Goal: Transaction & Acquisition: Subscribe to service/newsletter

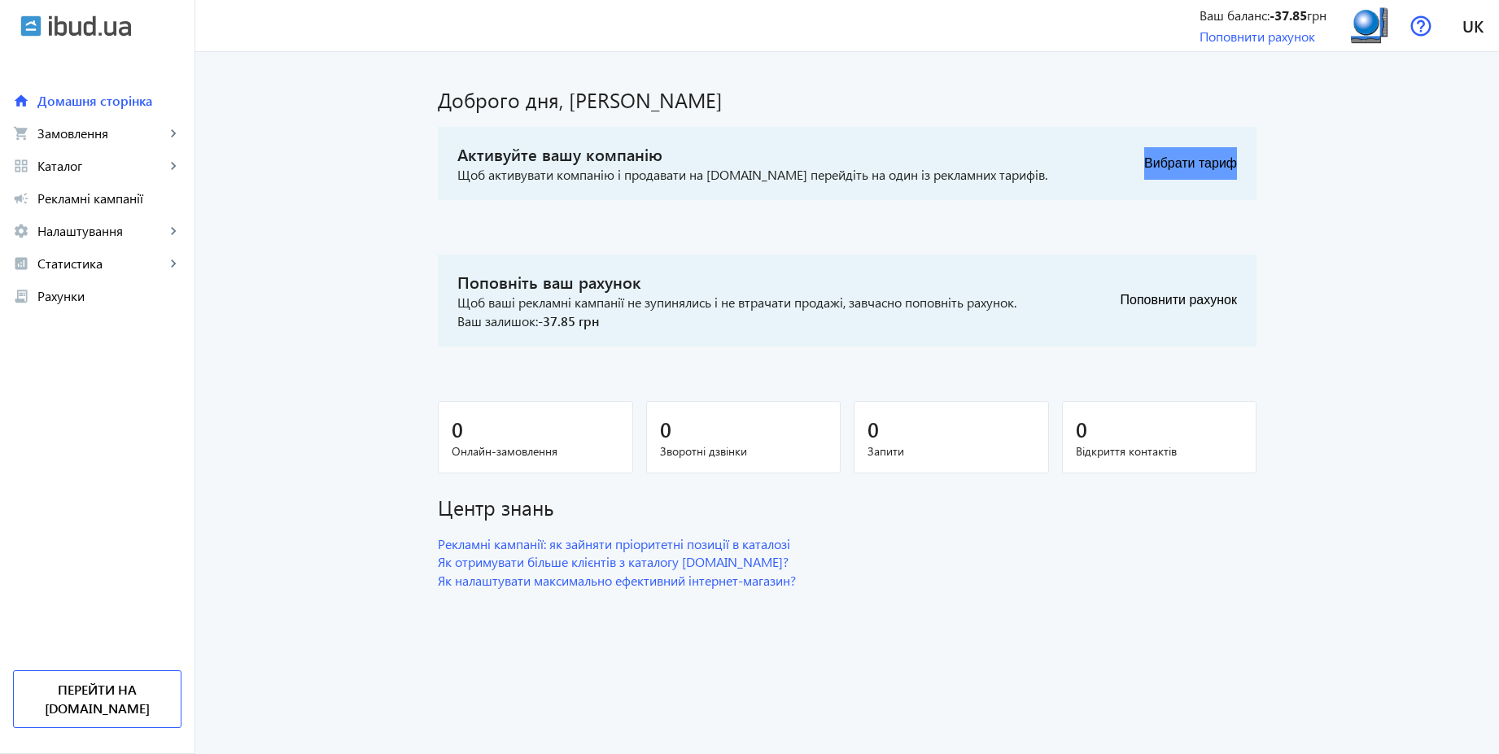
click at [1216, 157] on button "Вибрати тариф" at bounding box center [1190, 163] width 93 height 33
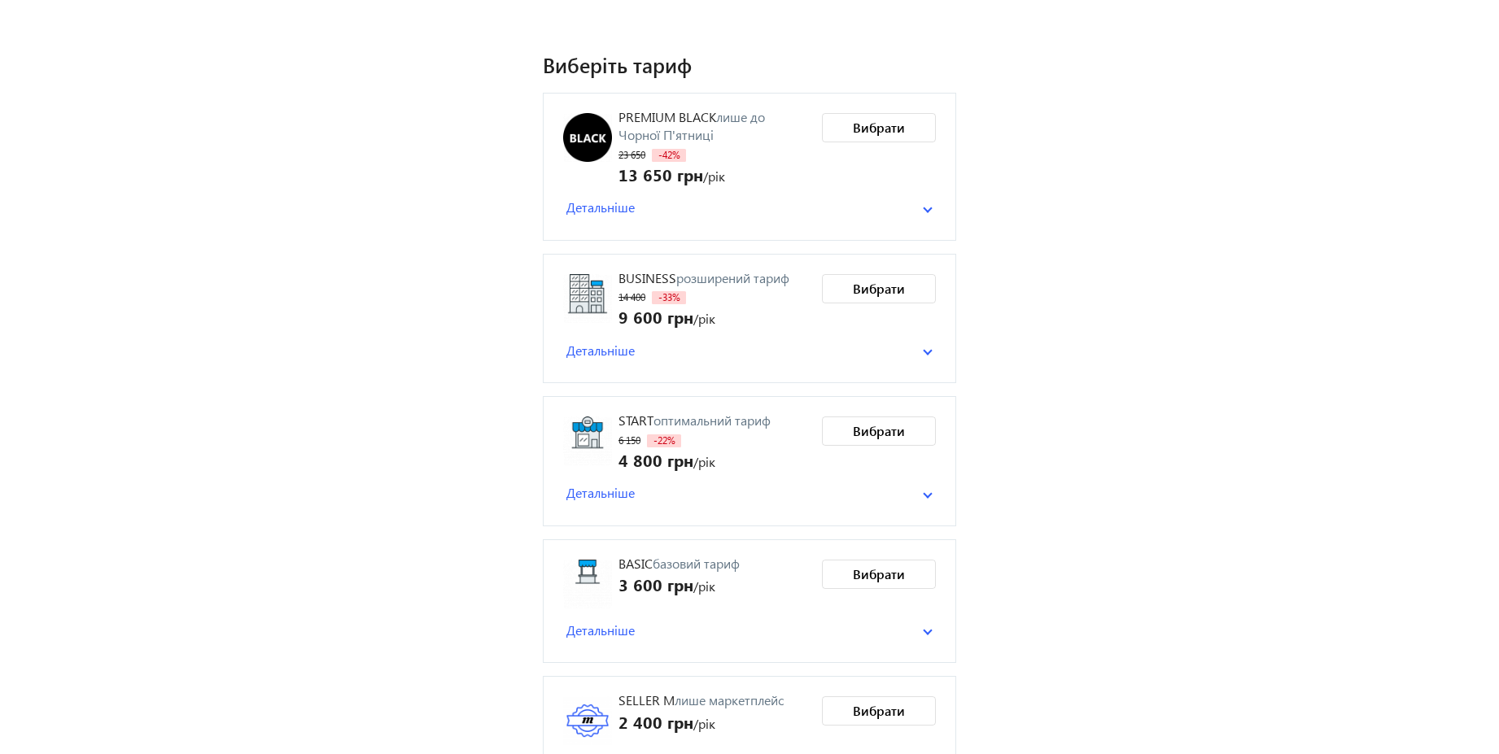
scroll to position [129, 0]
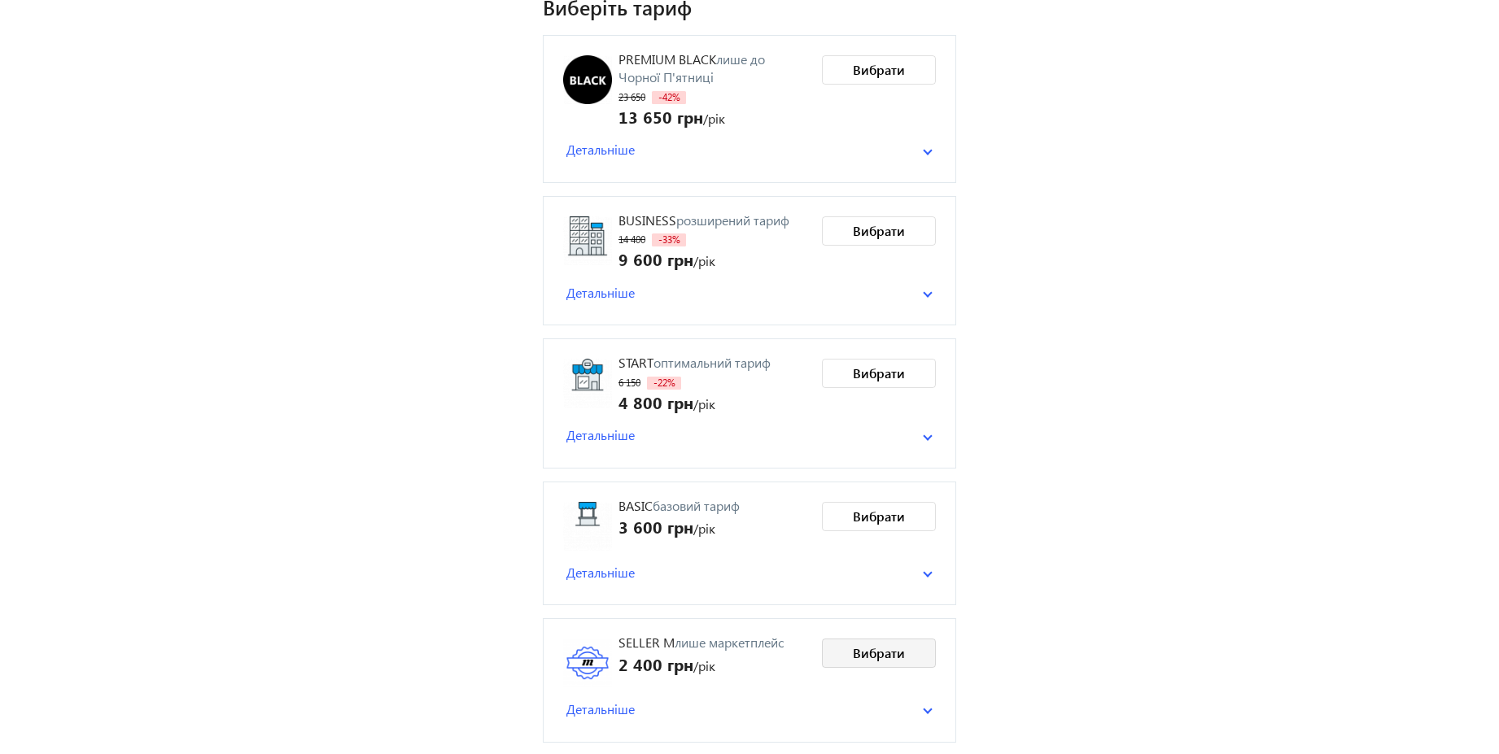
click at [885, 647] on span "Вибрати" at bounding box center [879, 654] width 52 height 18
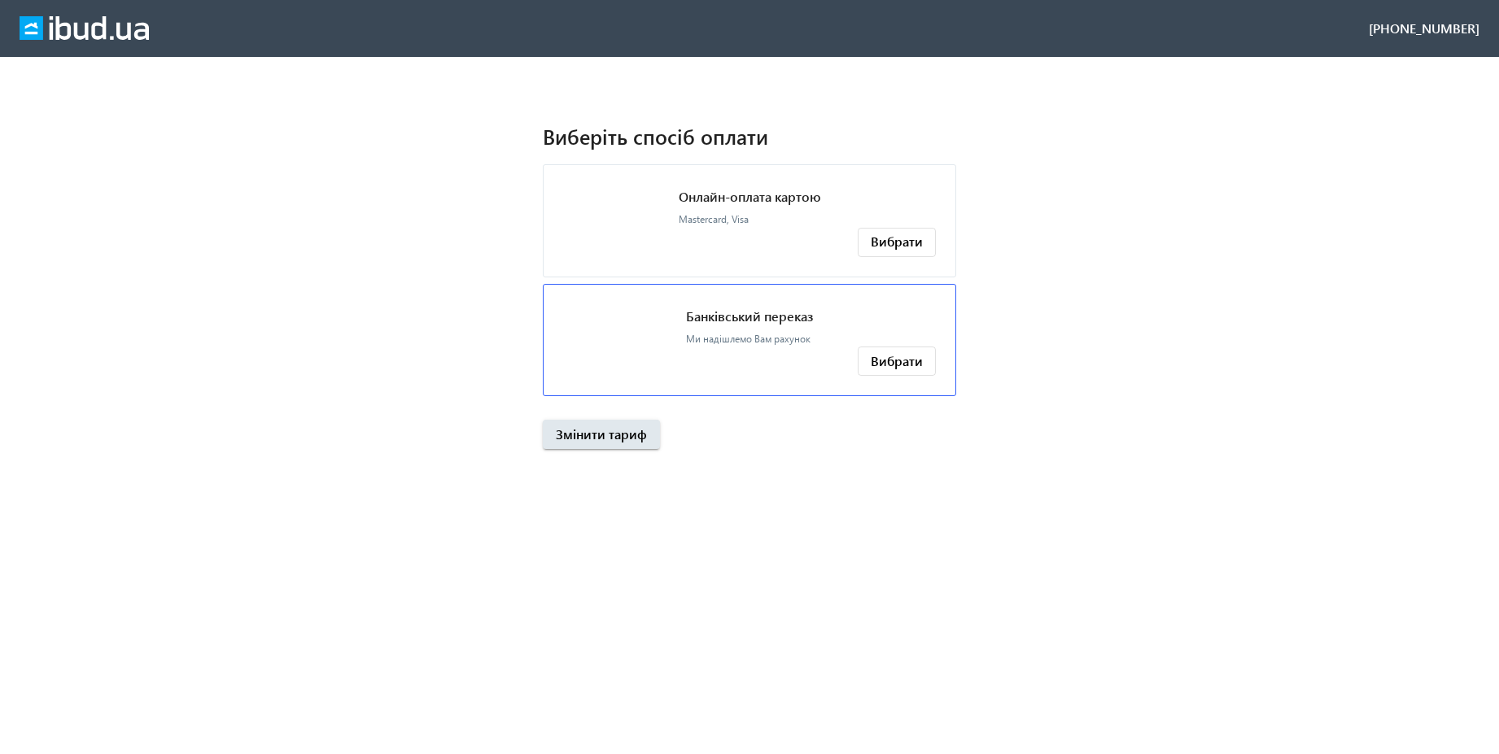
click at [773, 341] on span "Ми надішлемо Вам рахунок" at bounding box center [748, 339] width 125 height 12
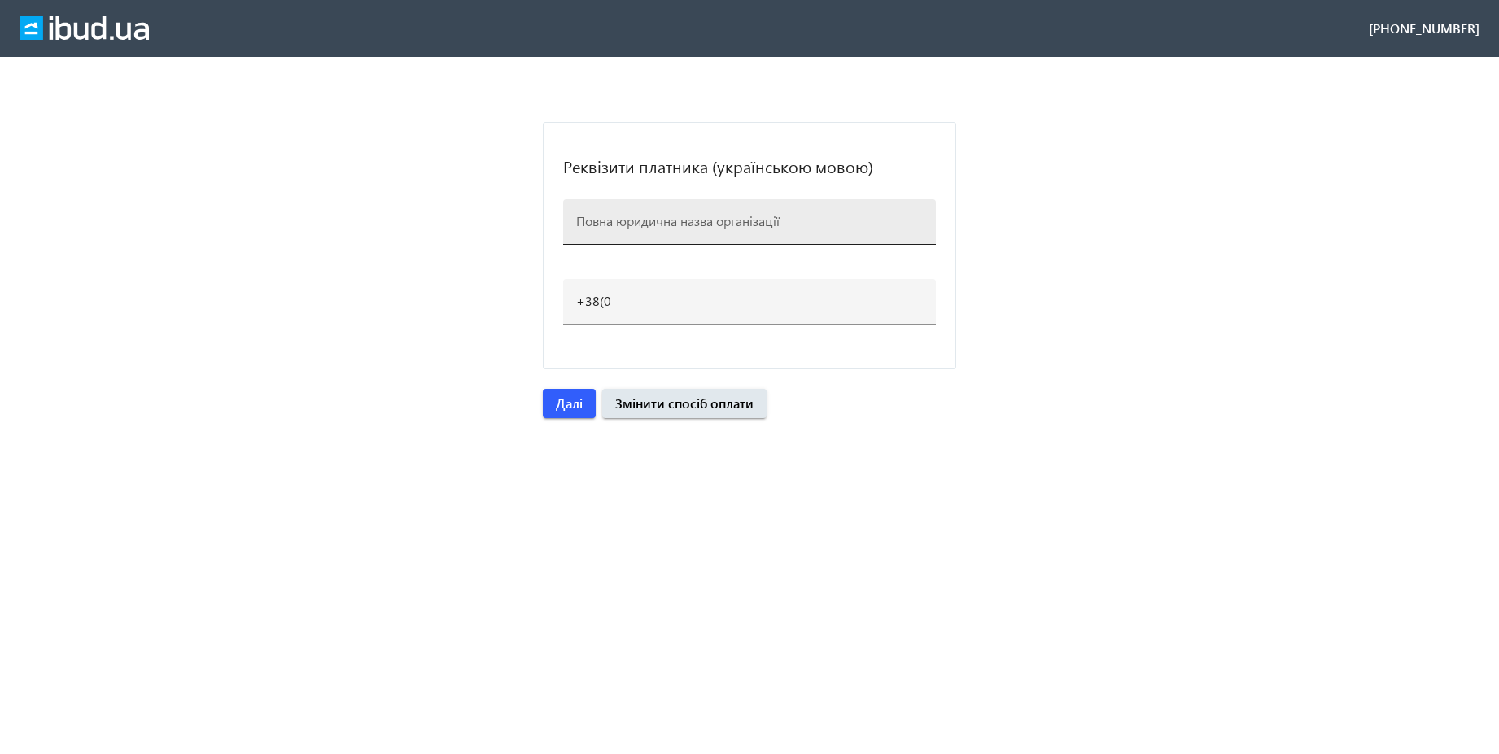
click at [686, 226] on input at bounding box center [749, 220] width 347 height 17
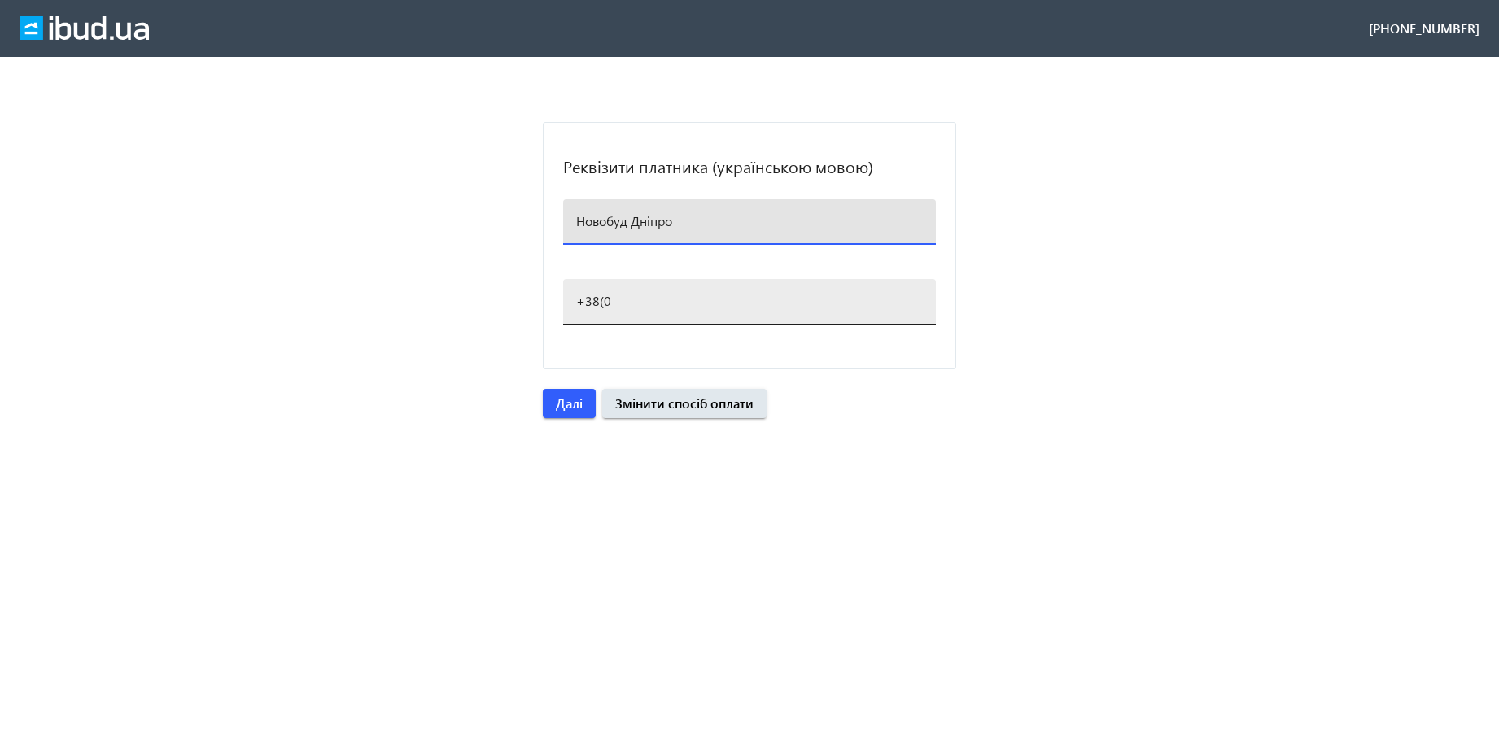
type input "Новобуд Дніпро"
click at [647, 309] on div "+38(0" at bounding box center [749, 302] width 347 height 46
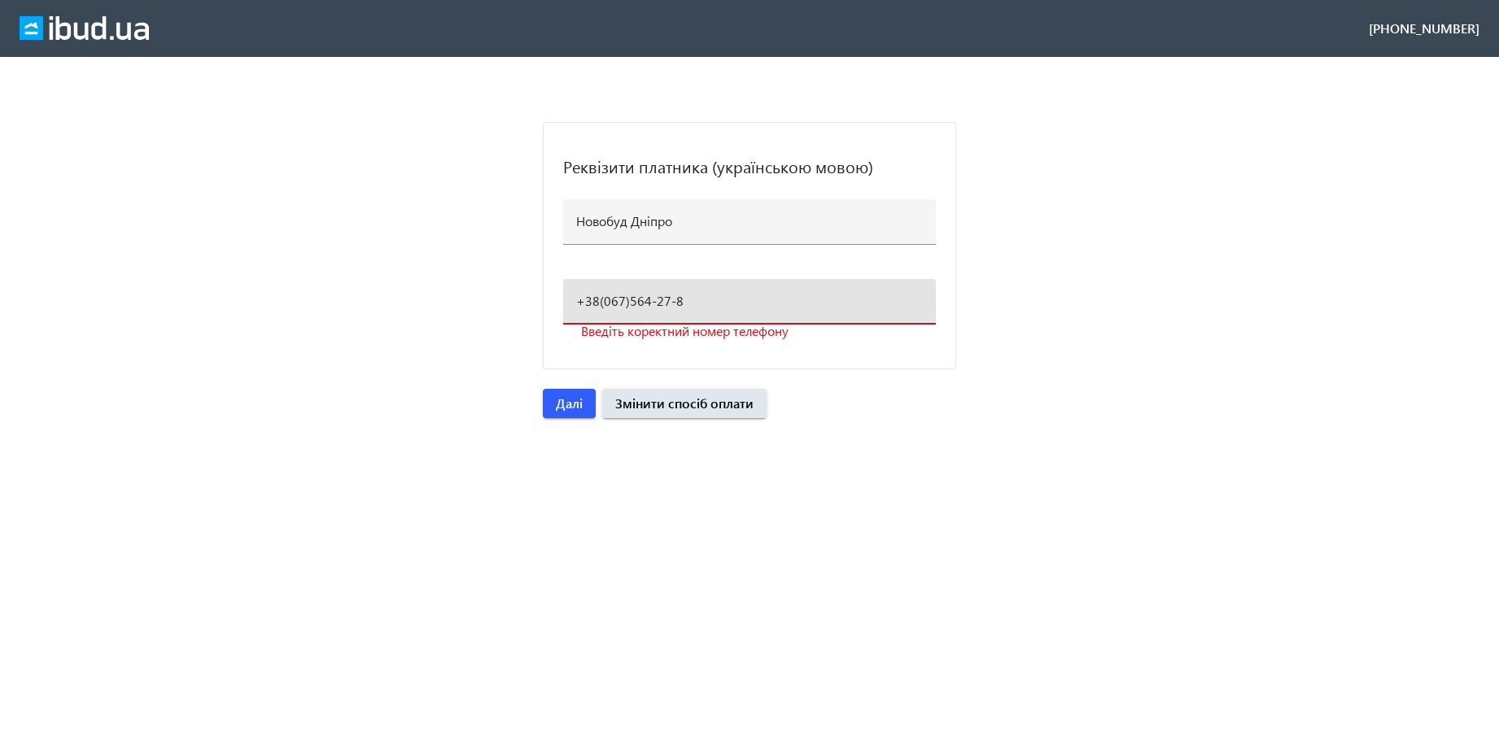
type input "[PHONE_NUMBER]"
click at [567, 410] on span "Далі" at bounding box center [569, 404] width 27 height 18
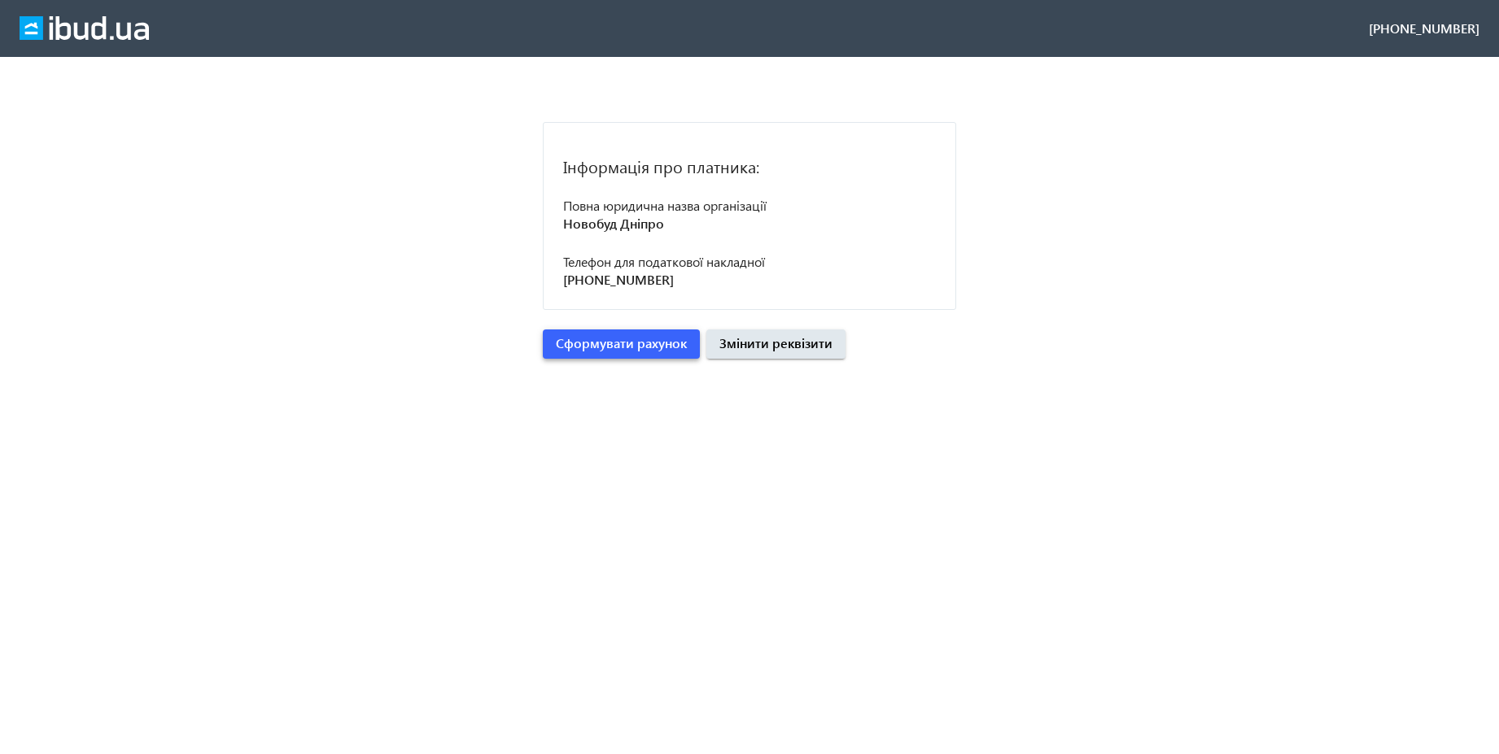
click at [614, 351] on span "Сформувати рахунок" at bounding box center [621, 343] width 131 height 18
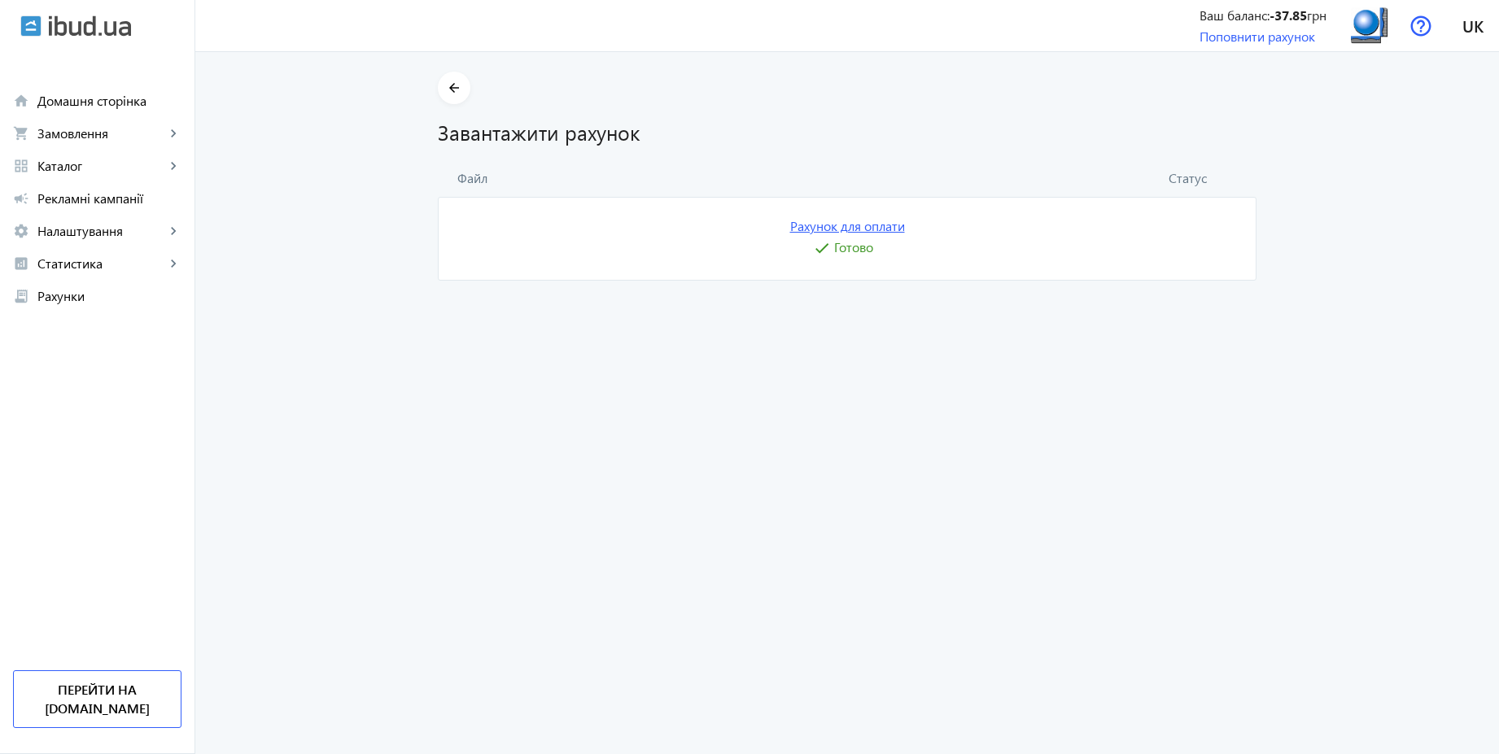
click at [867, 227] on link "Рахунок для оплати" at bounding box center [847, 226] width 115 height 18
click at [1374, 42] on img at bounding box center [1369, 25] width 37 height 37
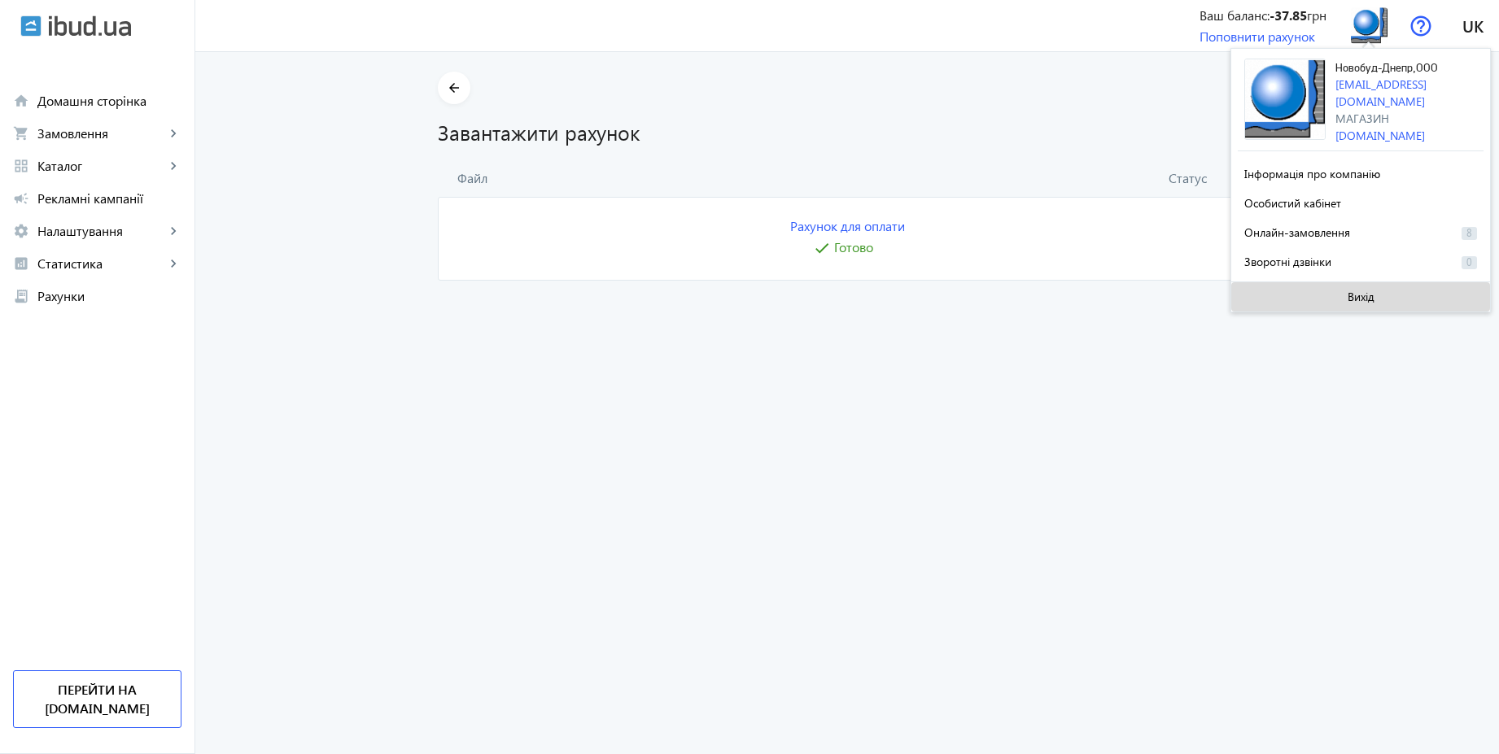
click at [1371, 291] on span "Вихід" at bounding box center [1361, 297] width 27 height 13
